Goal: Communication & Community: Answer question/provide support

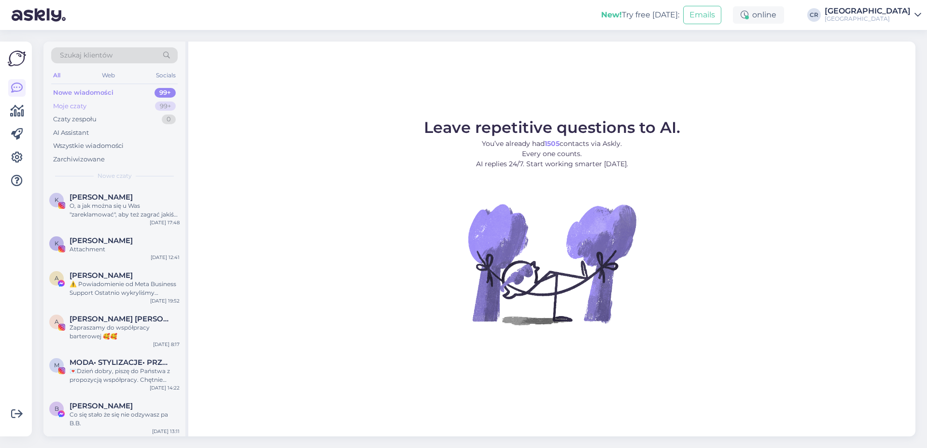
click at [84, 103] on div "Moje czaty" at bounding box center [69, 106] width 33 height 10
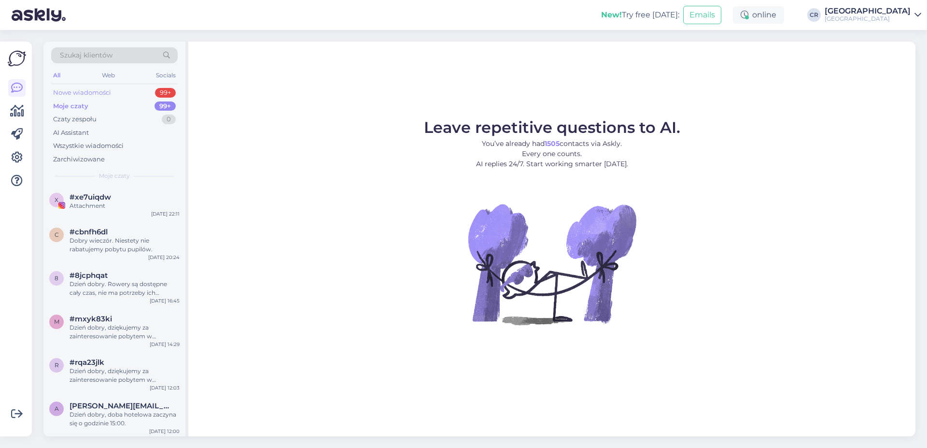
click at [110, 86] on div "Nowe wiadomości 99+" at bounding box center [114, 93] width 126 height 14
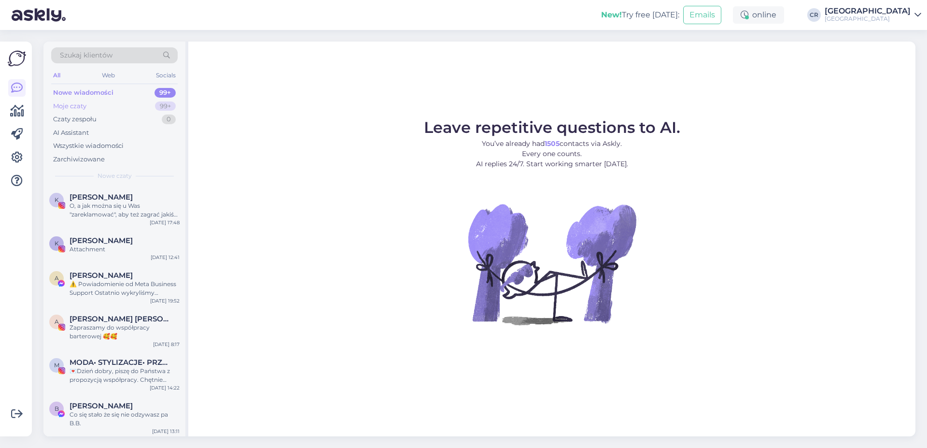
click at [103, 101] on div "Moje czaty 99+" at bounding box center [114, 106] width 126 height 14
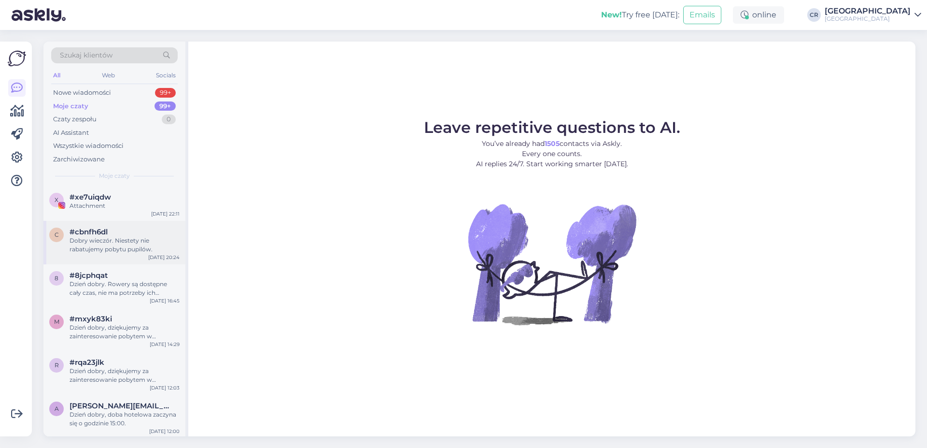
click at [103, 227] on div "c #cbnfh6dl Dobry wieczór. Niestety nie rabatujemy pobytu pupilów. [DATE] 20:24" at bounding box center [114, 242] width 142 height 43
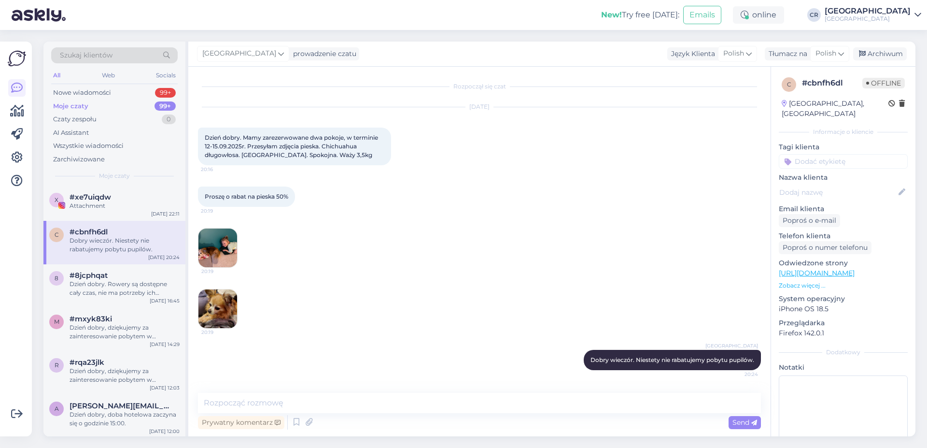
click at [215, 238] on img at bounding box center [217, 247] width 39 height 39
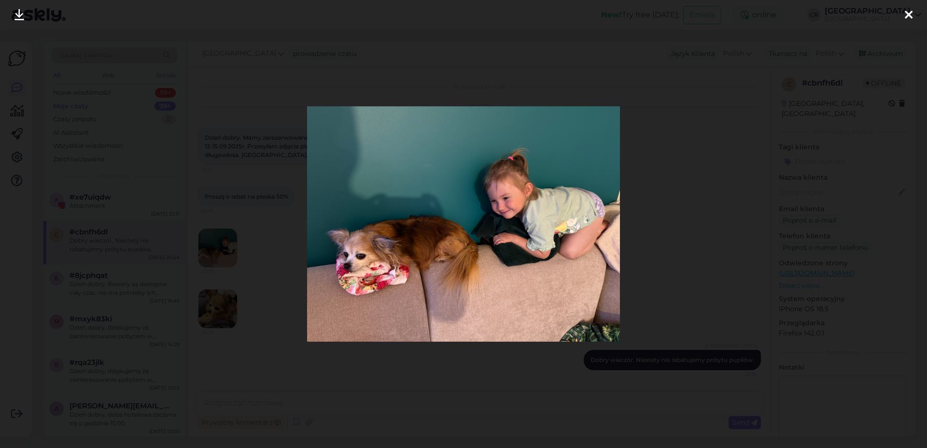
click at [910, 21] on icon at bounding box center [909, 15] width 8 height 13
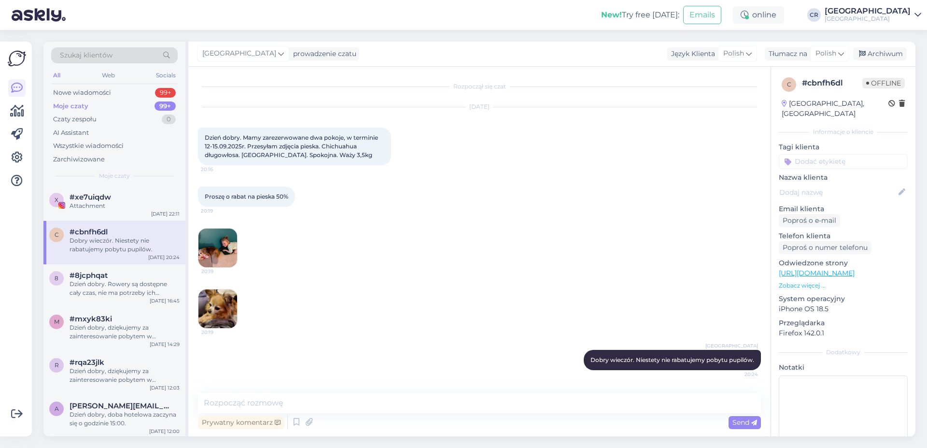
click at [218, 311] on img at bounding box center [217, 308] width 39 height 39
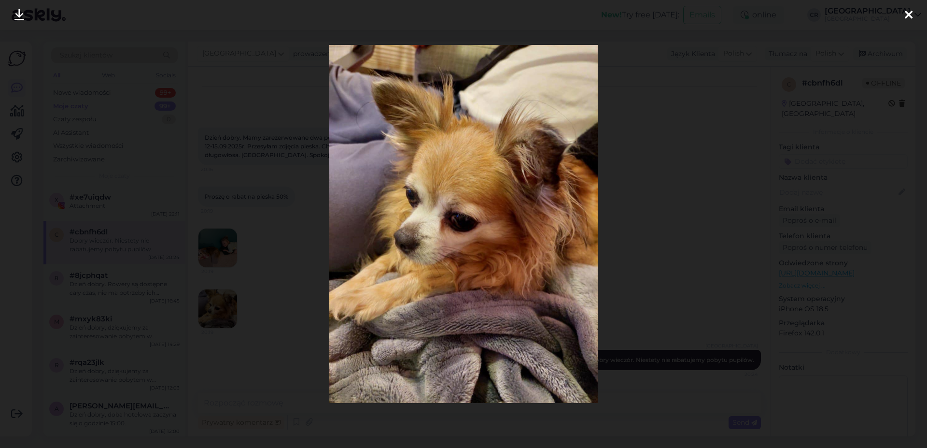
click at [904, 18] on div at bounding box center [908, 15] width 19 height 30
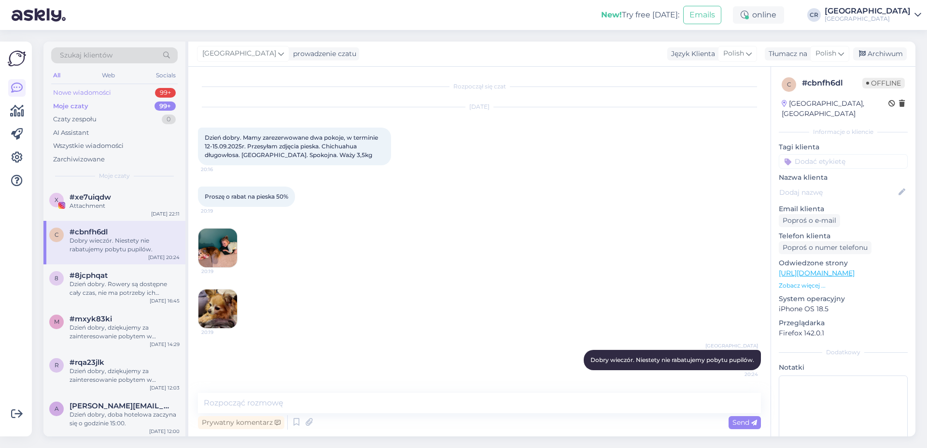
click at [136, 96] on div "Nowe wiadomości 99+" at bounding box center [114, 93] width 126 height 14
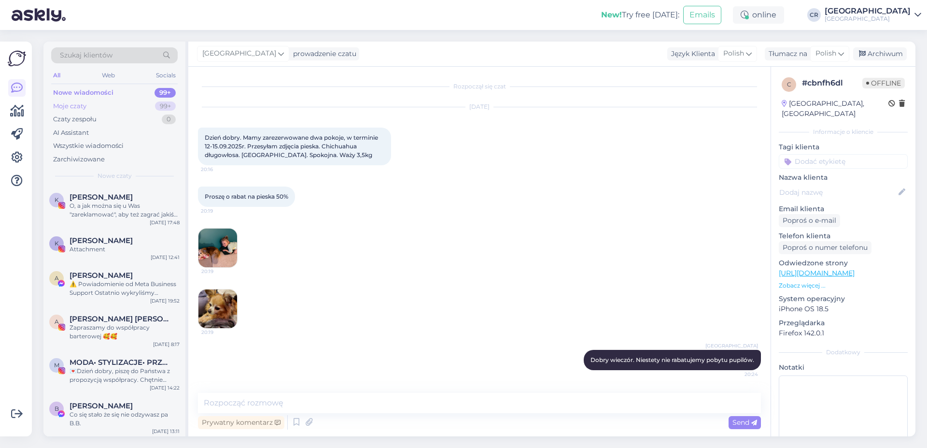
click at [114, 102] on div "Moje czaty 99+" at bounding box center [114, 106] width 126 height 14
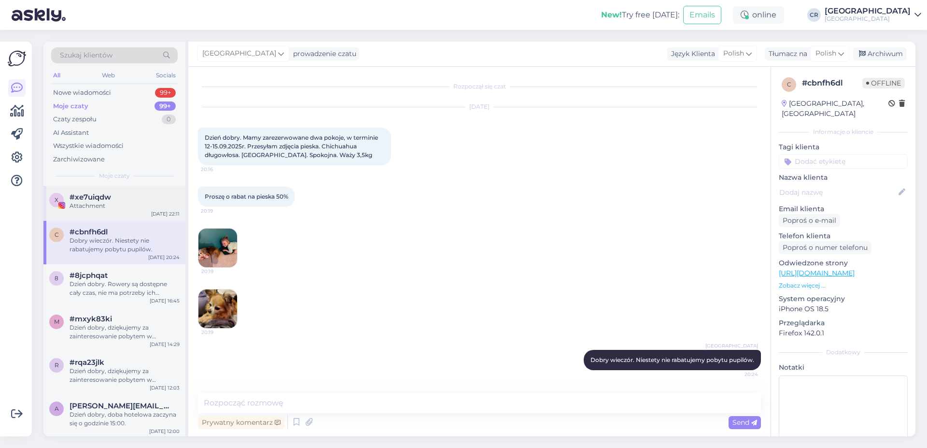
click at [135, 203] on div "Attachment" at bounding box center [125, 205] width 110 height 9
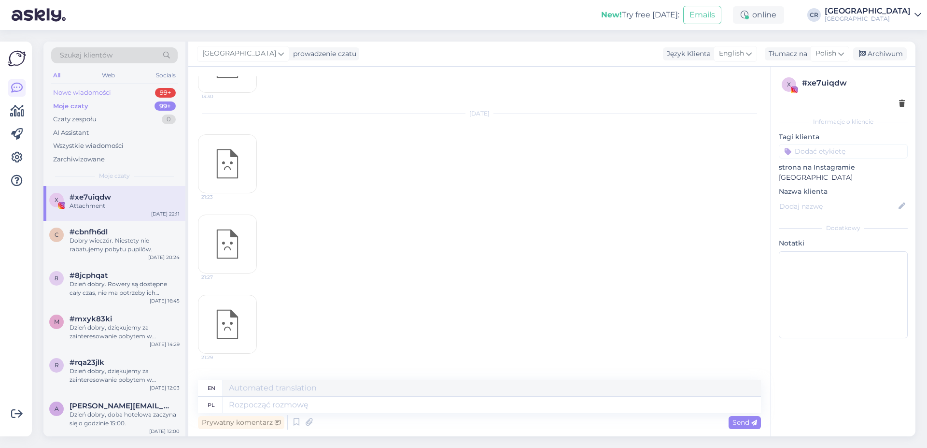
scroll to position [5069, 0]
click at [136, 97] on div "Nowe wiadomości 99+" at bounding box center [114, 93] width 126 height 14
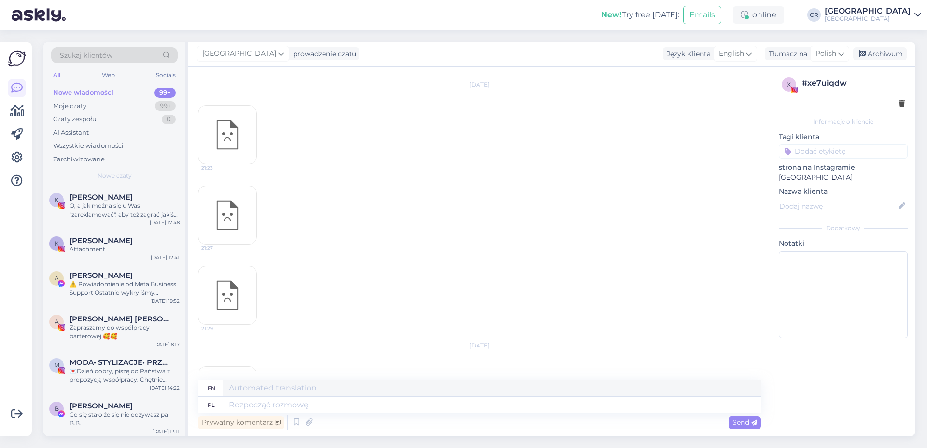
scroll to position [5098, 0]
